Goal: Transaction & Acquisition: Purchase product/service

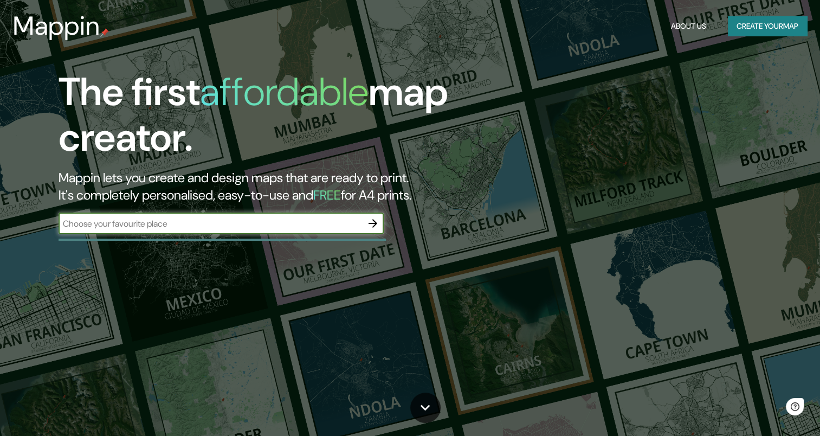
click at [127, 230] on div "​" at bounding box center [221, 223] width 325 height 22
type input "[GEOGRAPHIC_DATA][PERSON_NAME]"
click at [381, 221] on button "button" at bounding box center [373, 223] width 22 height 22
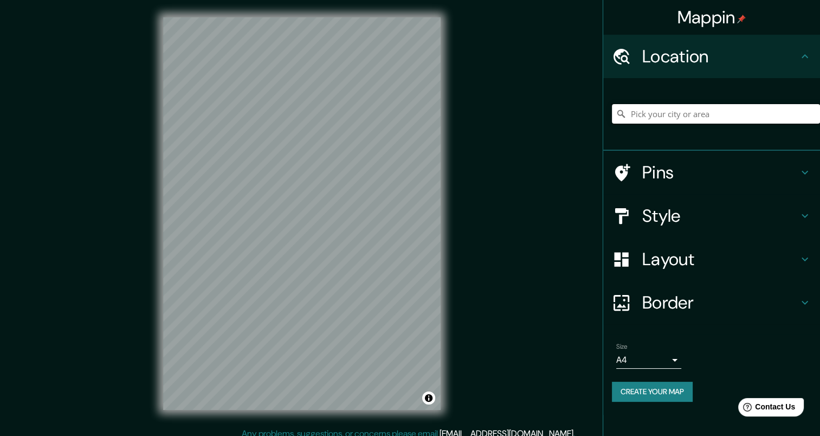
click at [642, 109] on input "Pick your city or area" at bounding box center [716, 114] width 208 height 20
type input "[GEOGRAPHIC_DATA][PERSON_NAME], [GEOGRAPHIC_DATA], [GEOGRAPHIC_DATA], [GEOGRAPH…"
click at [412, 119] on div "© Mapbox © OpenStreetMap Improve this map" at bounding box center [302, 213] width 312 height 427
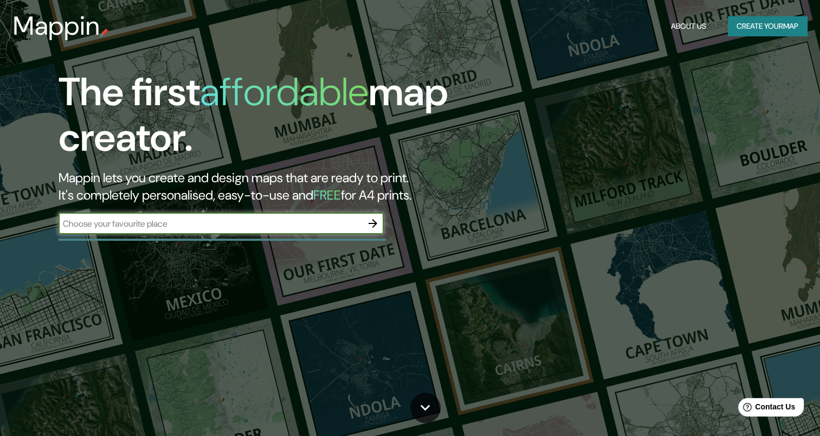
click at [312, 229] on input "text" at bounding box center [210, 223] width 303 height 12
click at [328, 225] on input "text" at bounding box center [210, 223] width 303 height 12
type input "[GEOGRAPHIC_DATA][PERSON_NAME]"
click at [368, 228] on icon "button" at bounding box center [372, 223] width 13 height 13
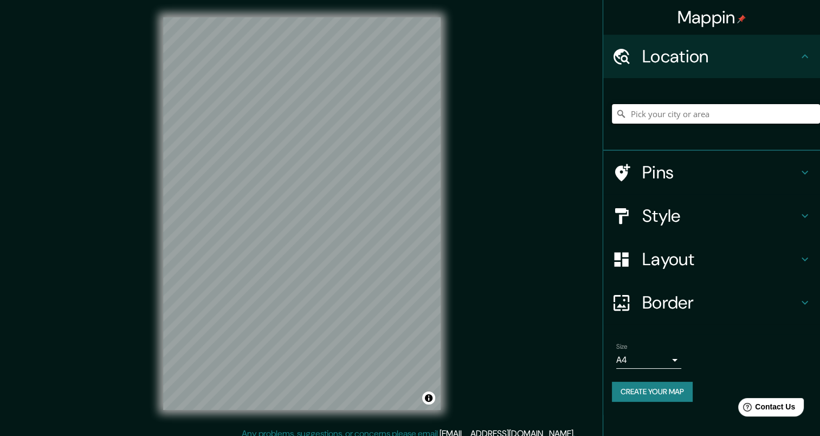
click at [702, 115] on input "Pick your city or area" at bounding box center [716, 114] width 208 height 20
type input "[GEOGRAPHIC_DATA][PERSON_NAME], [GEOGRAPHIC_DATA], [GEOGRAPHIC_DATA], [GEOGRAPH…"
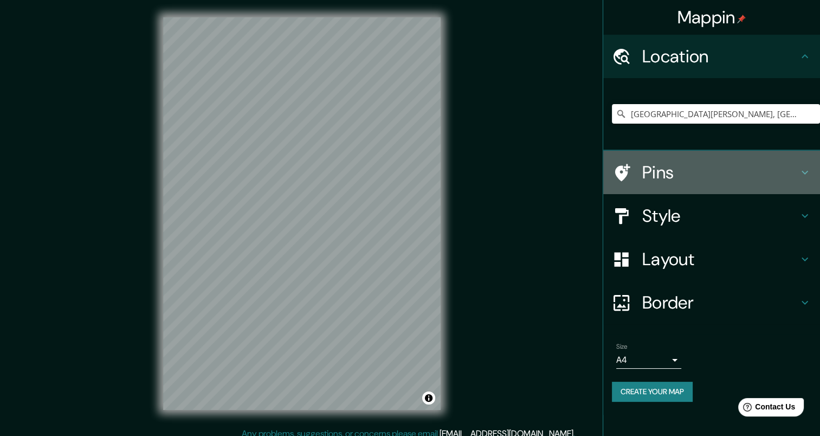
click at [665, 180] on h4 "Pins" at bounding box center [720, 172] width 156 height 22
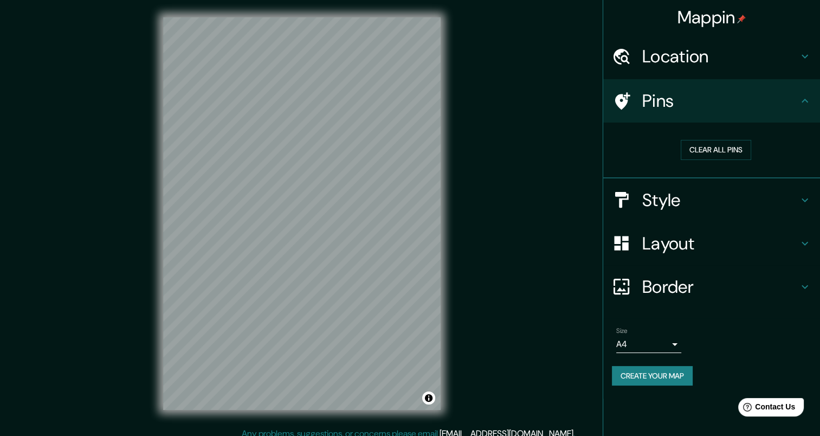
click at [663, 80] on div "Pins" at bounding box center [711, 100] width 217 height 43
